Goal: Use online tool/utility: Utilize a website feature to perform a specific function

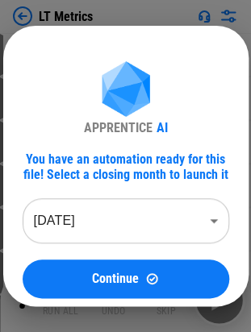
click at [125, 209] on body "LT Metrics # 49 Unhide Rows pending... # 50 Copy pending... # 52 Paste Values p…" at bounding box center [125, 166] width 251 height 332
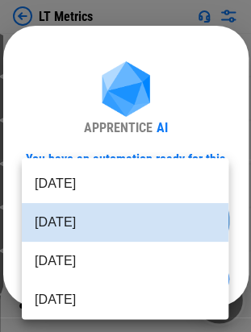
click at [105, 184] on li "Aug 2025" at bounding box center [125, 183] width 206 height 39
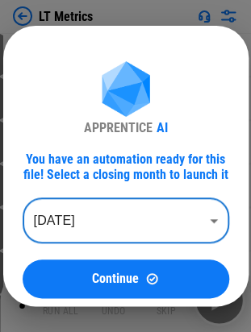
type input "********"
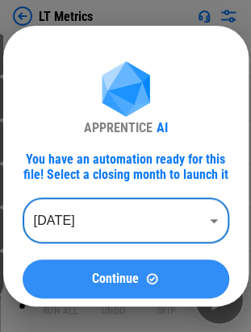
click at [97, 273] on span "Continue" at bounding box center [115, 278] width 47 height 13
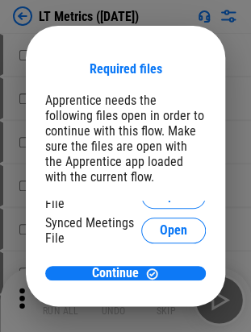
scroll to position [108, 0]
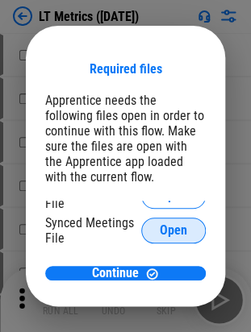
click at [156, 242] on button "Open" at bounding box center [173, 231] width 64 height 26
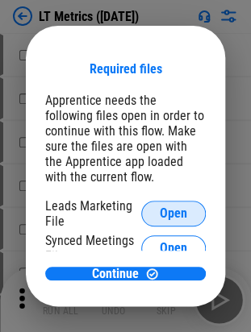
scroll to position [66, 0]
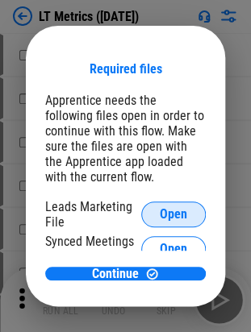
click at [160, 221] on span "Open" at bounding box center [173, 214] width 27 height 13
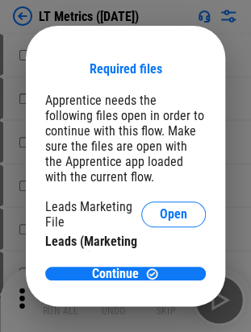
scroll to position [34, 0]
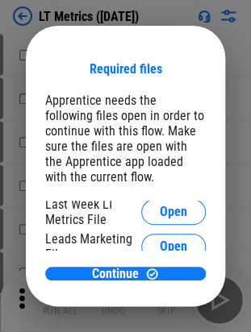
click at [132, 234] on div "Weekly Metrics Open Last Week LT Metrics File Open Leads Marketing File Open Le…" at bounding box center [125, 226] width 160 height 50
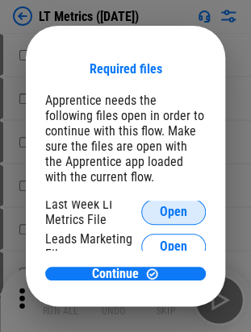
click at [141, 225] on button "Open" at bounding box center [173, 212] width 64 height 26
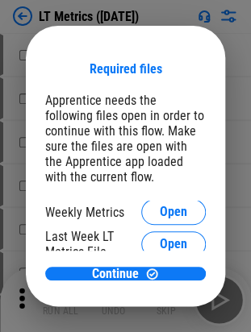
scroll to position [0, 0]
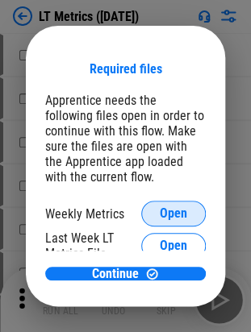
click at [160, 219] on span "Open" at bounding box center [173, 213] width 27 height 13
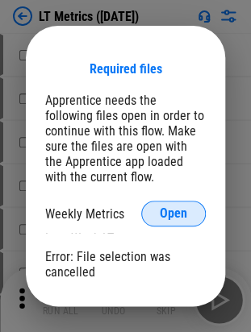
click at [161, 205] on button "Open" at bounding box center [173, 214] width 64 height 26
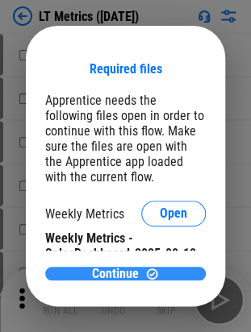
click at [92, 274] on span "Continue" at bounding box center [115, 273] width 47 height 13
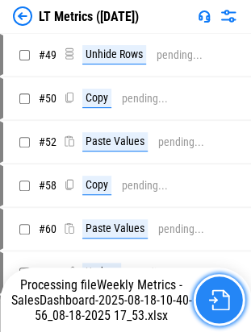
click at [215, 284] on button "button" at bounding box center [219, 300] width 52 height 52
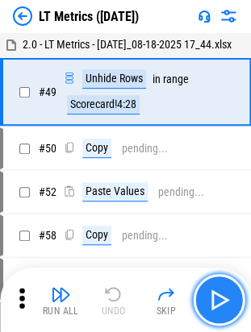
click at [218, 289] on img "button" at bounding box center [218, 300] width 26 height 26
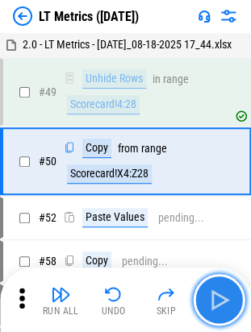
click at [218, 289] on img "button" at bounding box center [218, 300] width 26 height 26
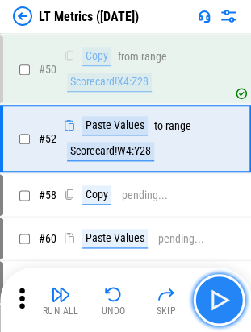
click at [218, 289] on img "button" at bounding box center [218, 300] width 26 height 26
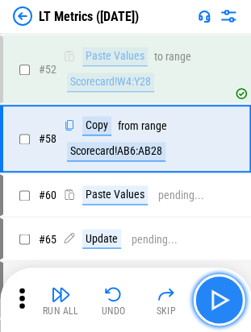
click at [218, 289] on img "button" at bounding box center [218, 300] width 26 height 26
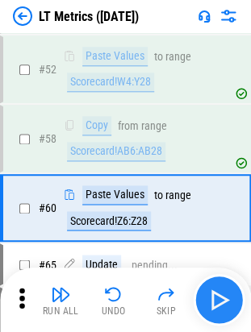
scroll to position [230, 0]
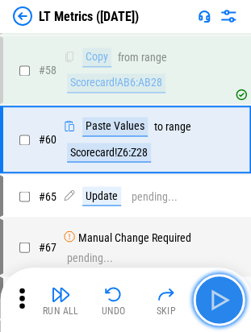
click at [218, 289] on img "button" at bounding box center [218, 300] width 26 height 26
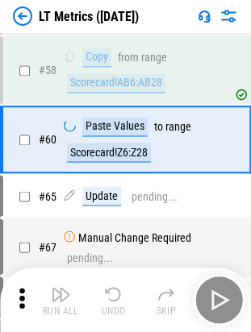
click at [218, 289] on div "Run All Undo Skip" at bounding box center [127, 300] width 234 height 52
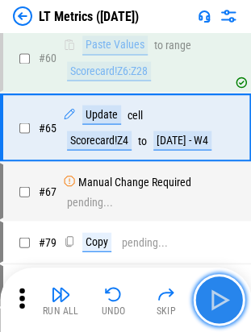
click at [218, 289] on img "button" at bounding box center [218, 300] width 26 height 26
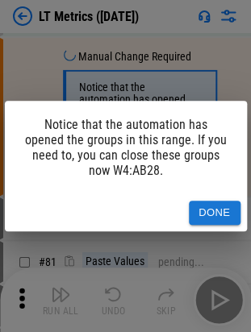
scroll to position [438, 0]
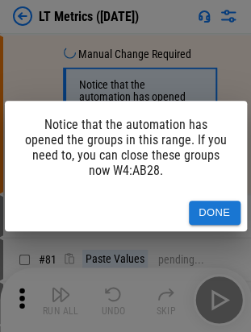
click at [218, 289] on div "Notice that the automation has opened the groups in this range. If you need to,…" at bounding box center [125, 166] width 251 height 332
click at [209, 198] on div "Done" at bounding box center [126, 213] width 242 height 38
click at [216, 204] on button "Done" at bounding box center [215, 213] width 52 height 25
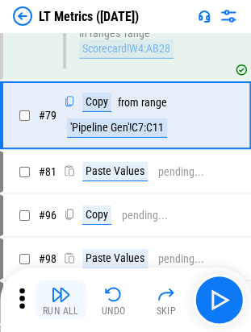
click at [57, 300] on img "button" at bounding box center [60, 293] width 19 height 19
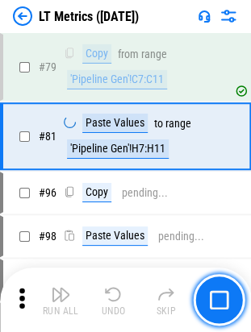
scroll to position [619, 0]
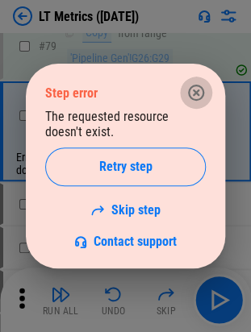
click at [186, 91] on icon "button" at bounding box center [195, 92] width 19 height 19
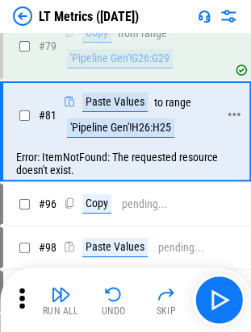
click at [87, 138] on div "'Pipeline Gen'!H26:H25" at bounding box center [120, 127] width 107 height 19
click at [130, 180] on div "Error: ItemNotFound: The requested resource doesn't exist." at bounding box center [126, 163] width 246 height 32
click at [95, 68] on div "'Pipeline Gen'!G26:G29" at bounding box center [120, 58] width 106 height 19
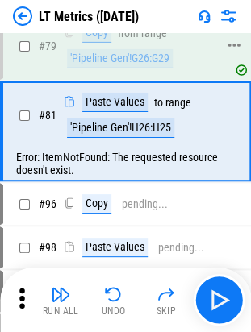
click at [95, 68] on div "'Pipeline Gen'!G26:G29" at bounding box center [120, 58] width 106 height 19
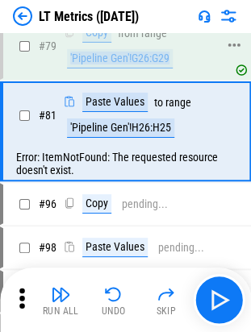
click at [95, 68] on div "'Pipeline Gen'!G26:G29" at bounding box center [120, 58] width 106 height 19
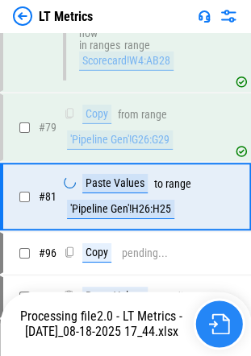
scroll to position [606, 0]
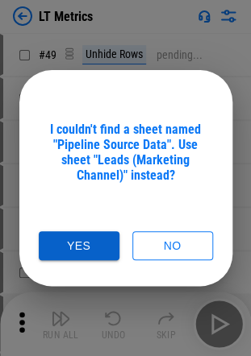
click at [82, 247] on button "Yes" at bounding box center [79, 246] width 81 height 30
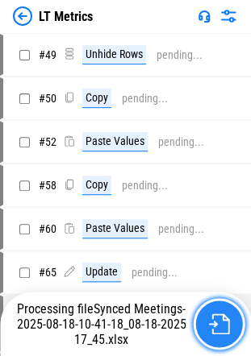
click at [204, 313] on button "button" at bounding box center [219, 324] width 52 height 52
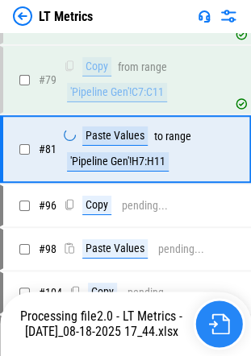
scroll to position [606, 0]
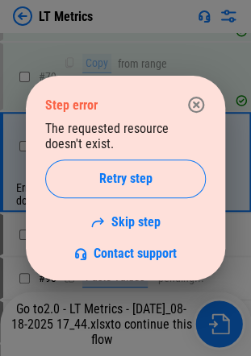
scroll to position [623, 0]
